Goal: Information Seeking & Learning: Compare options

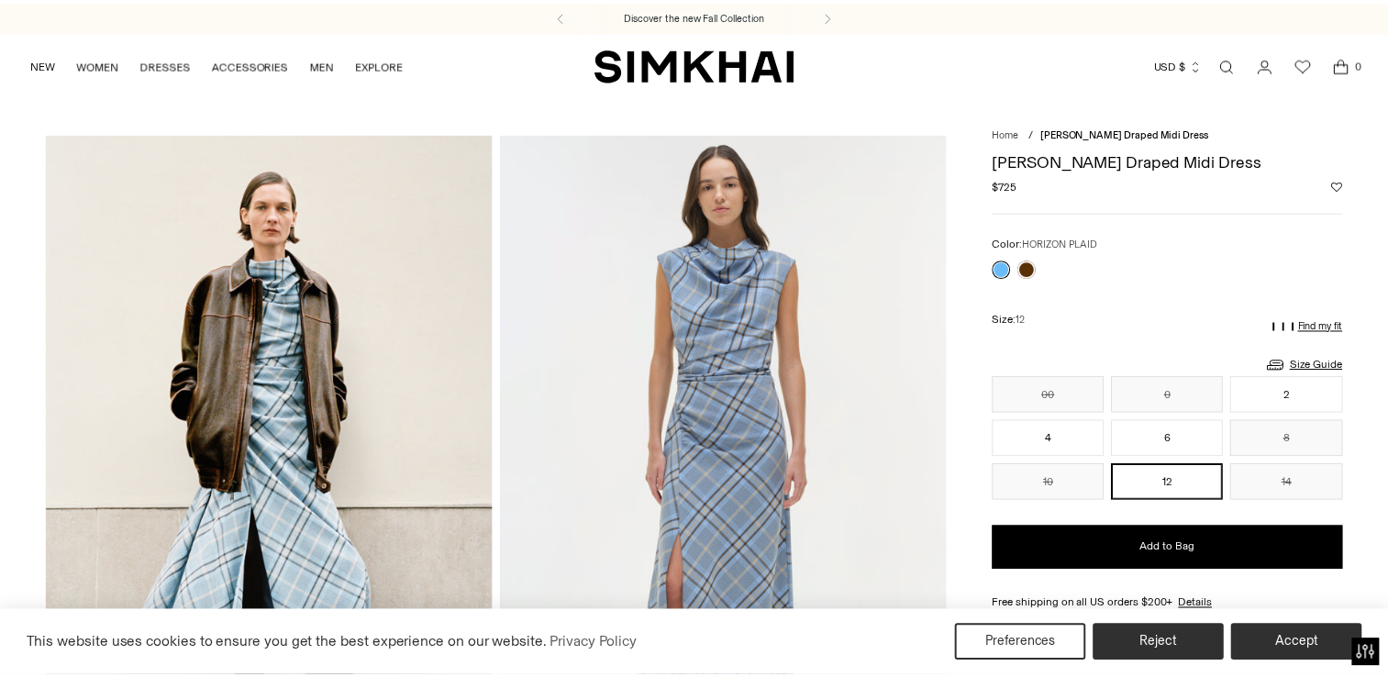
scroll to position [92, 0]
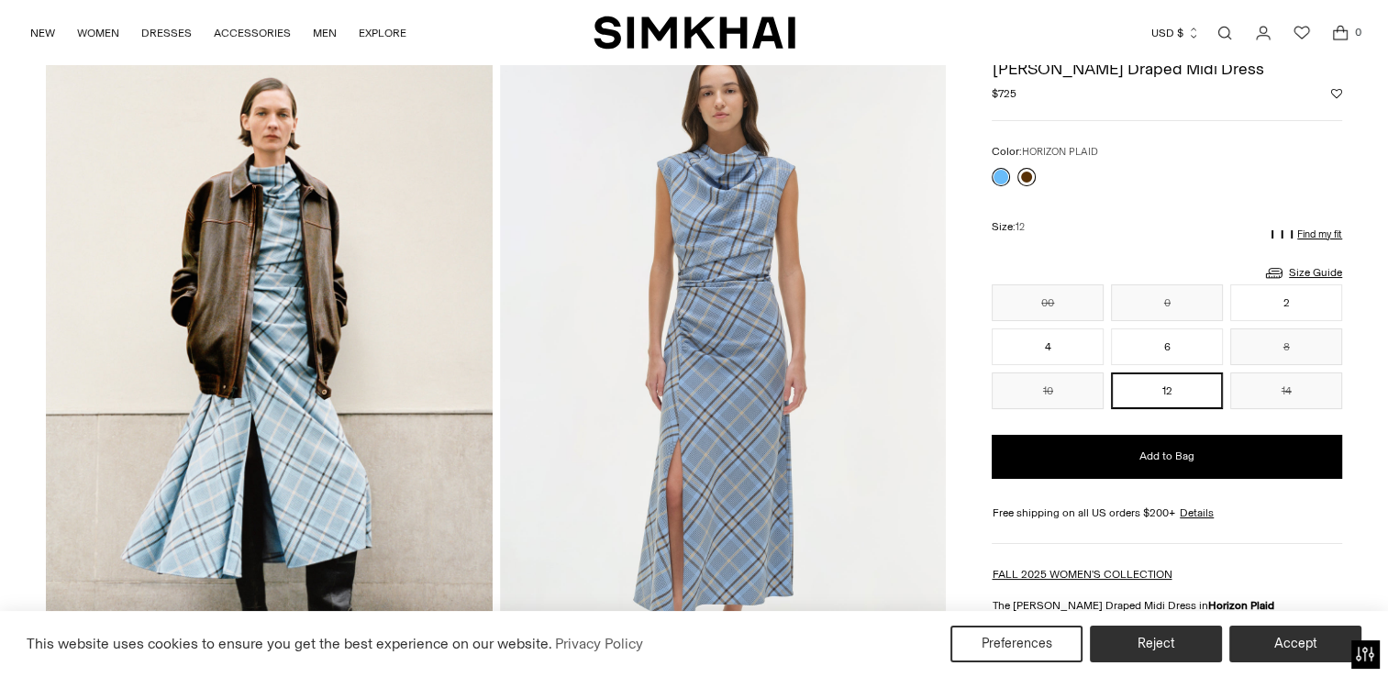
click at [1031, 171] on link at bounding box center [1026, 177] width 18 height 18
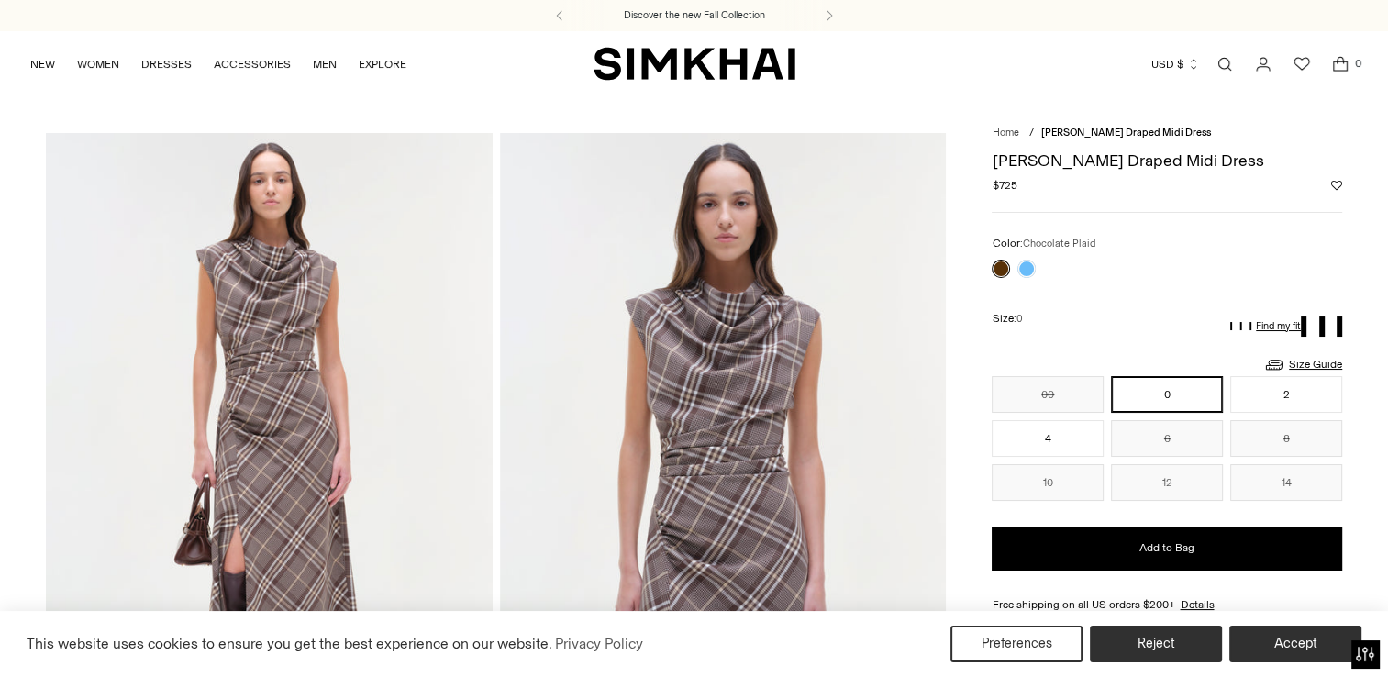
drag, startPoint x: 1045, startPoint y: 286, endPoint x: 1042, endPoint y: 270, distance: 16.9
click at [1045, 280] on div "**********" at bounding box center [1166, 368] width 350 height 266
click at [1024, 270] on link at bounding box center [1026, 269] width 18 height 18
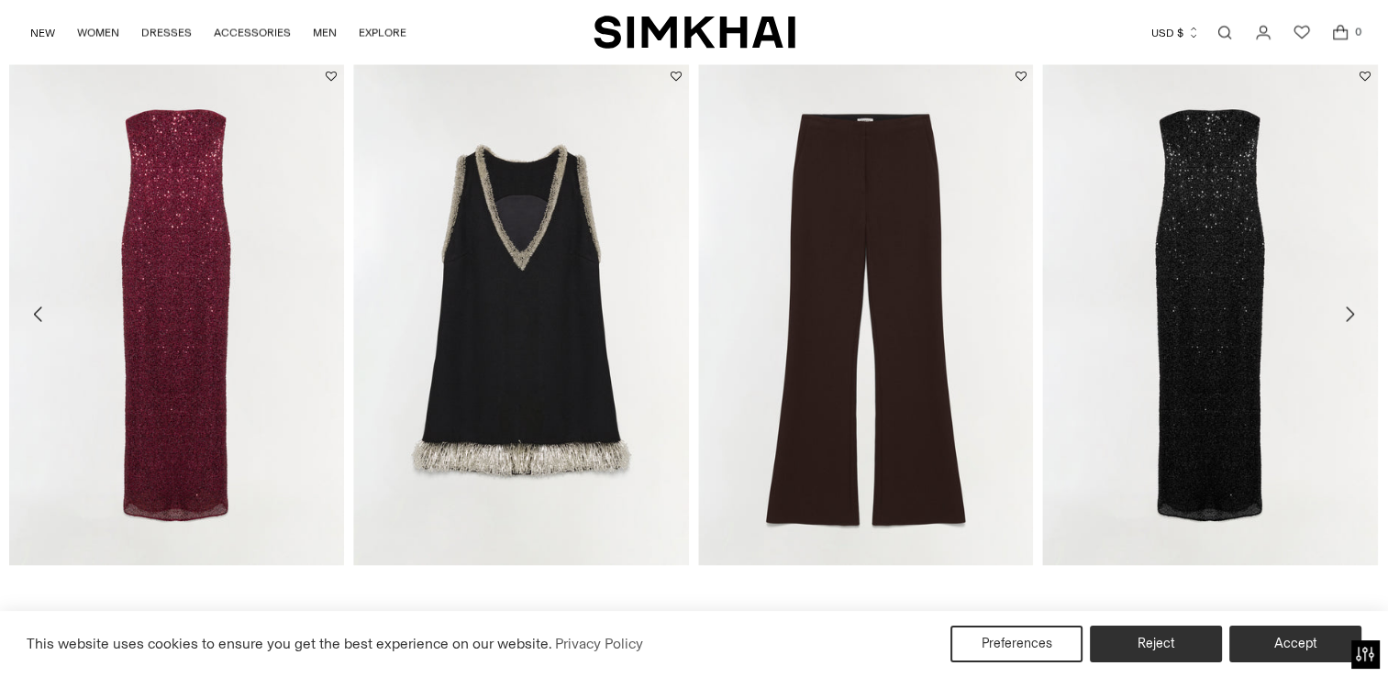
scroll to position [3460, 0]
